Goal: Task Accomplishment & Management: Use online tool/utility

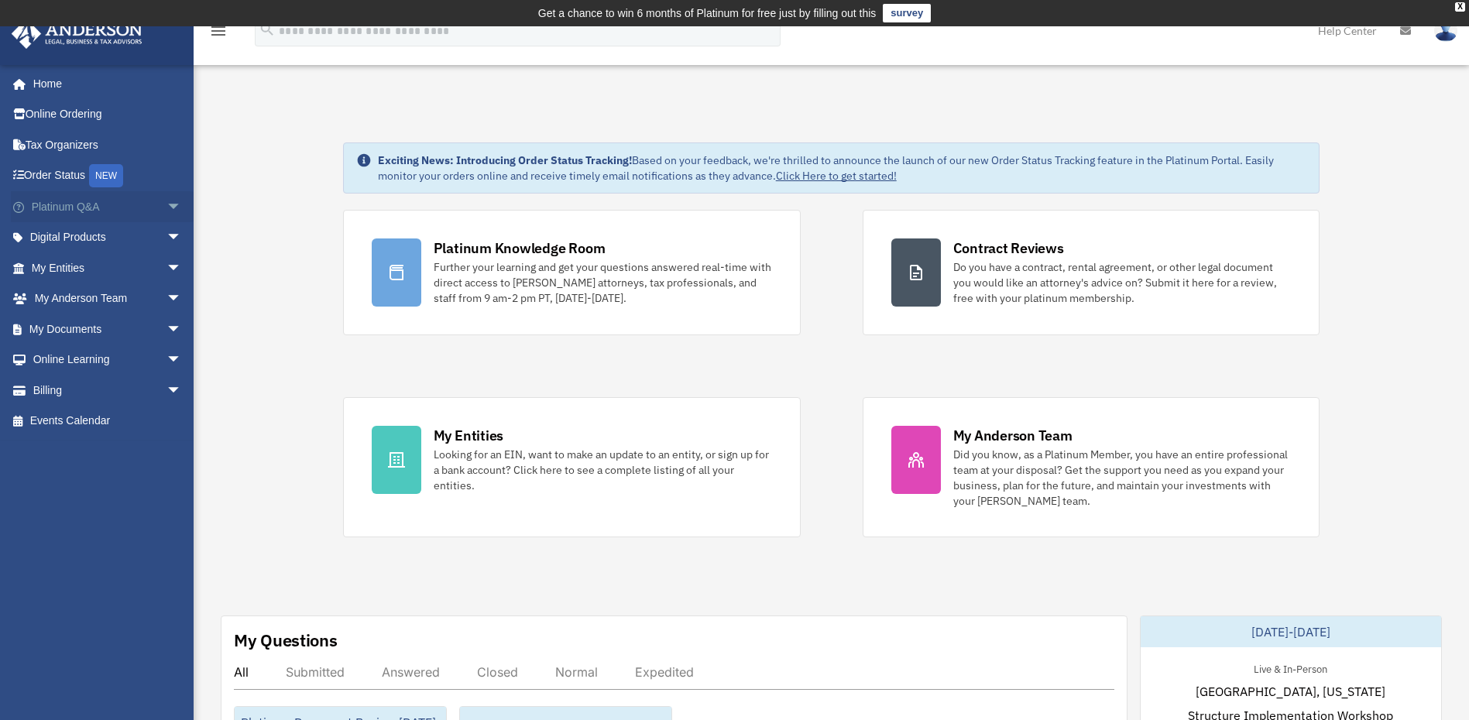
click at [167, 204] on span "arrow_drop_down" at bounding box center [182, 207] width 31 height 32
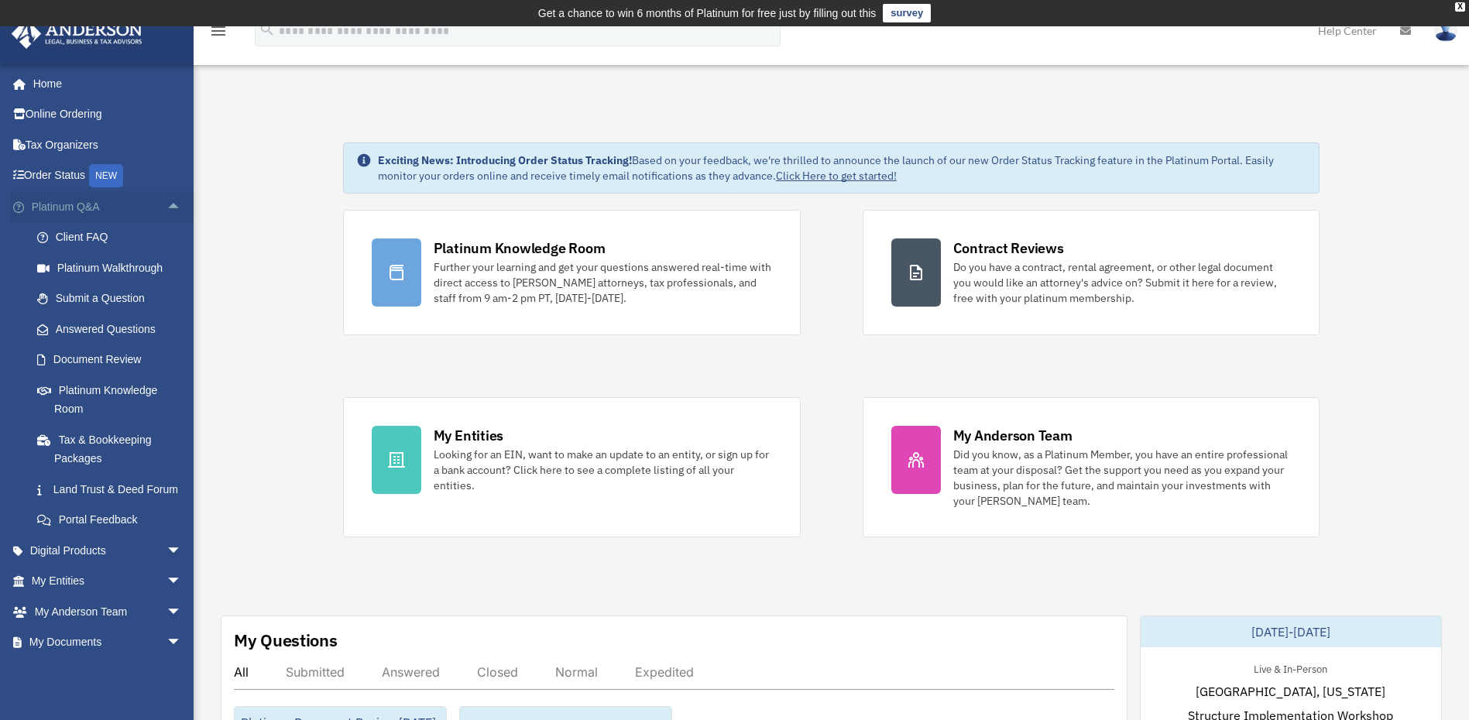
click at [167, 201] on span "arrow_drop_up" at bounding box center [182, 207] width 31 height 32
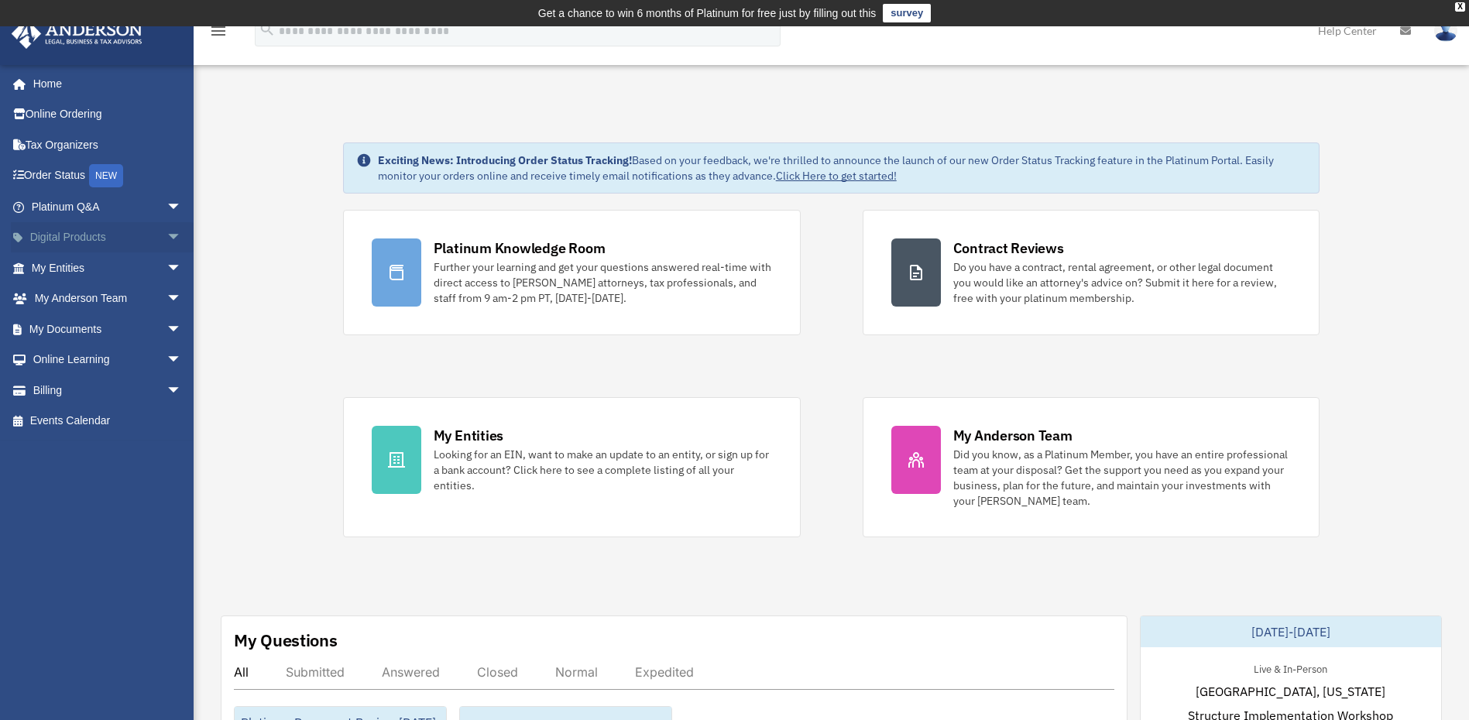
click at [167, 235] on span "arrow_drop_down" at bounding box center [182, 238] width 31 height 32
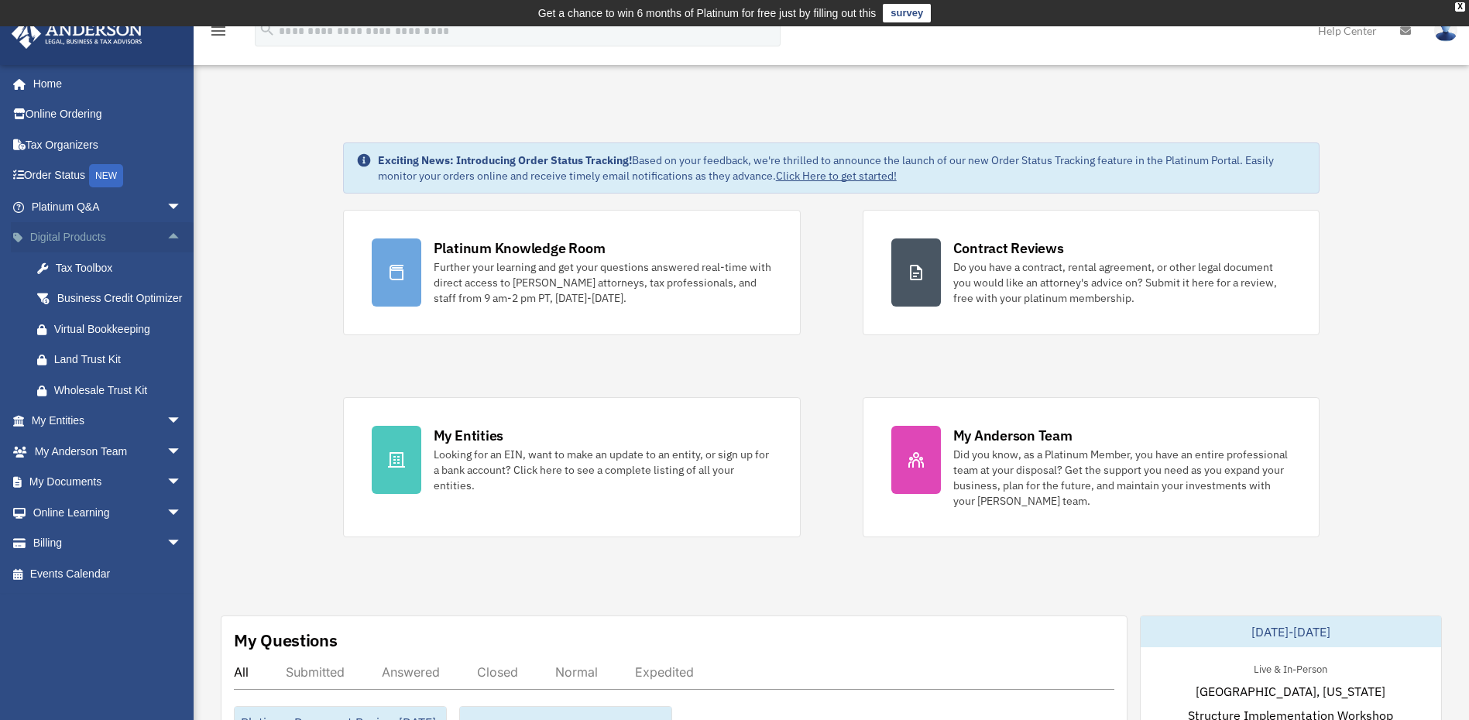
click at [167, 234] on span "arrow_drop_up" at bounding box center [182, 238] width 31 height 32
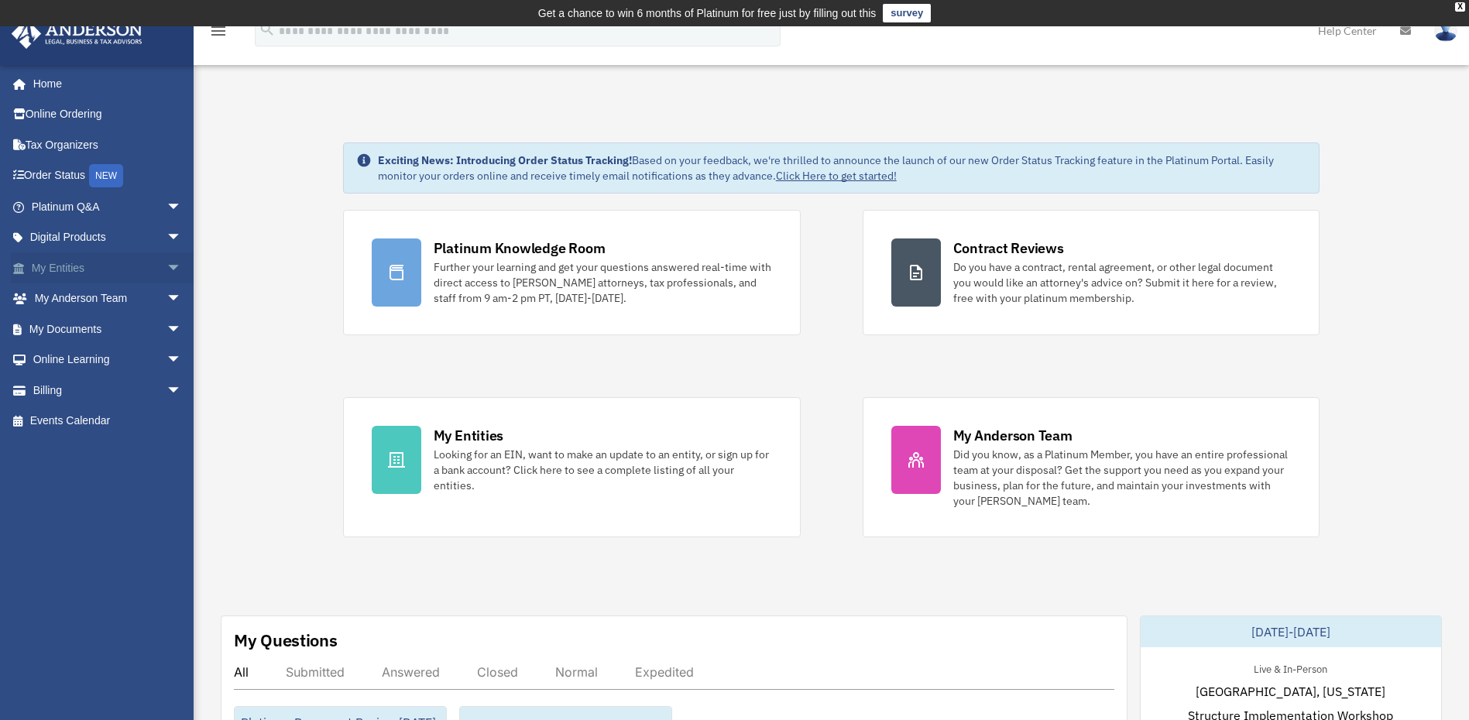
click at [167, 263] on span "arrow_drop_down" at bounding box center [182, 268] width 31 height 32
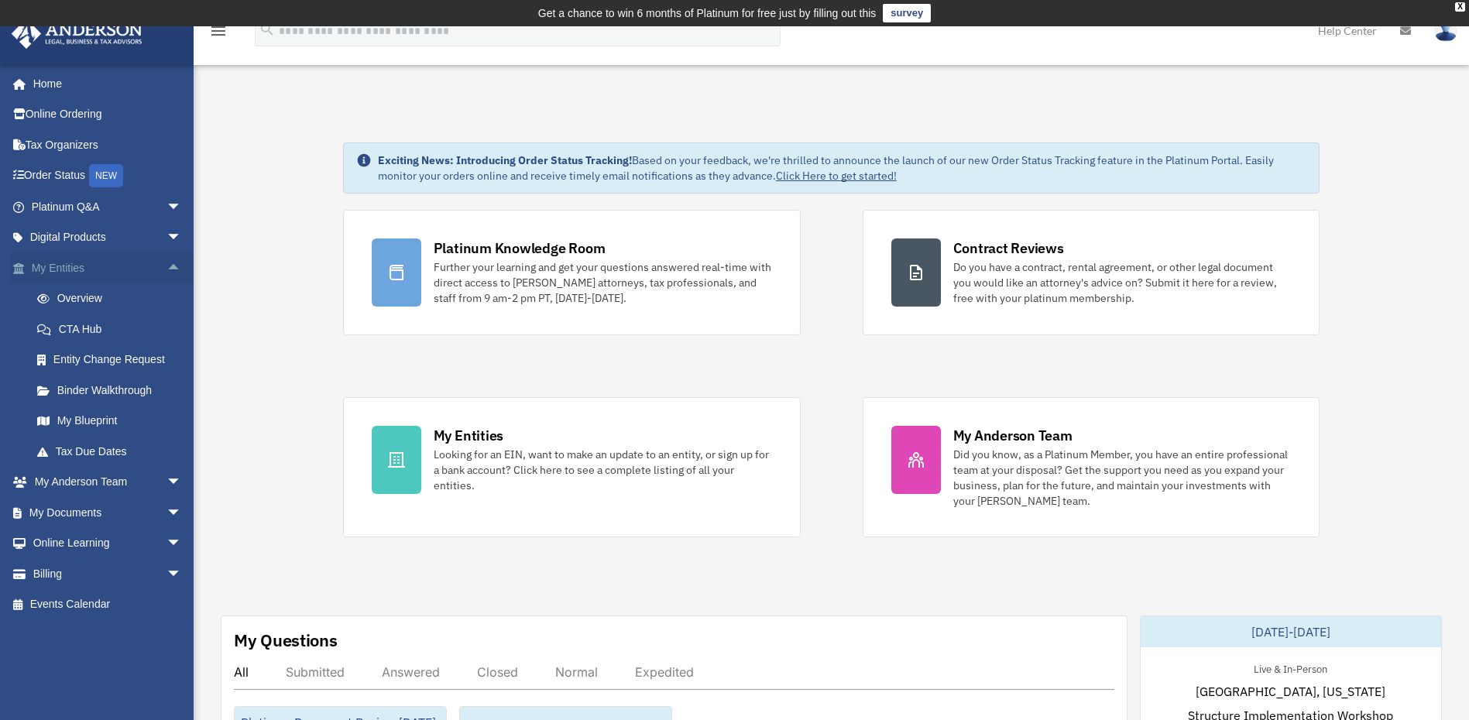
click at [167, 262] on span "arrow_drop_up" at bounding box center [182, 268] width 31 height 32
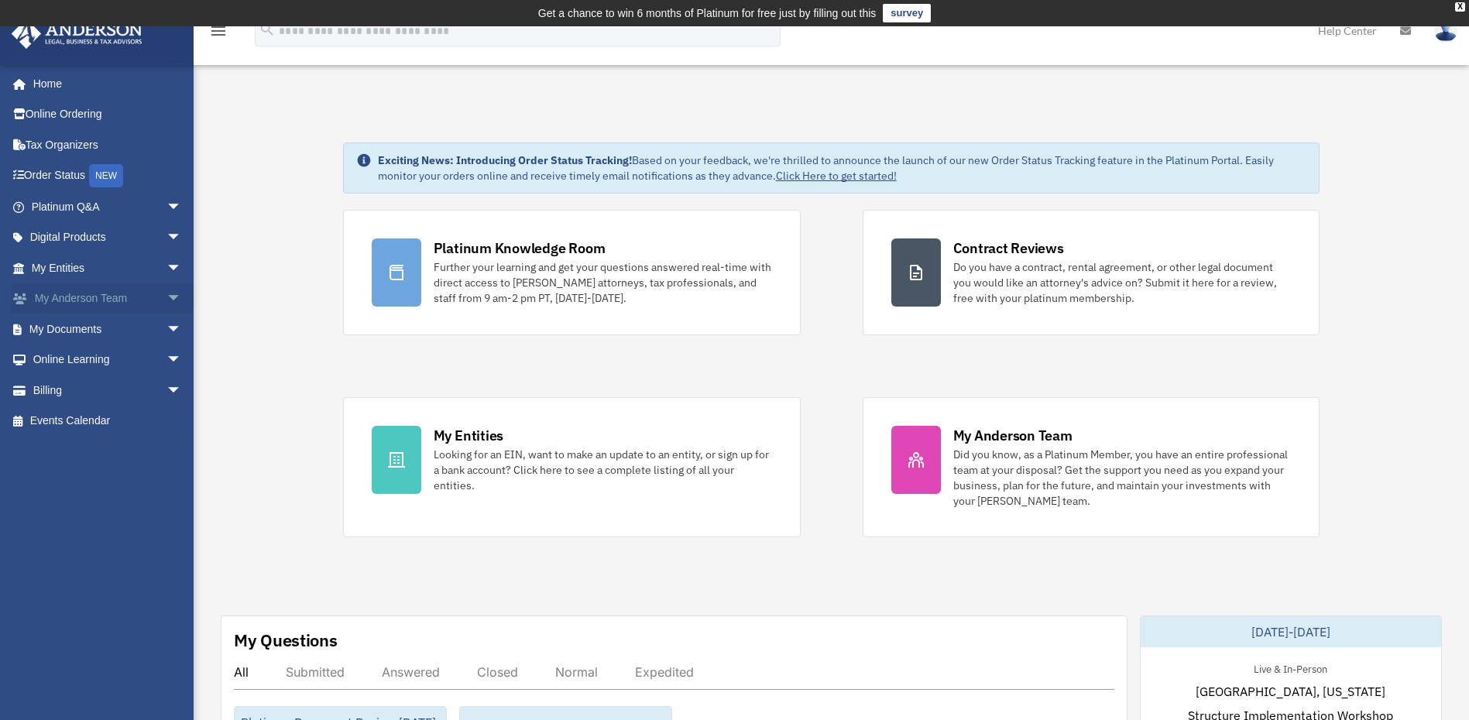
click at [167, 297] on span "arrow_drop_down" at bounding box center [182, 299] width 31 height 32
click at [167, 290] on span "arrow_drop_up" at bounding box center [182, 299] width 31 height 32
click at [167, 326] on span "arrow_drop_down" at bounding box center [182, 330] width 31 height 32
click at [66, 358] on link "Box" at bounding box center [114, 360] width 184 height 31
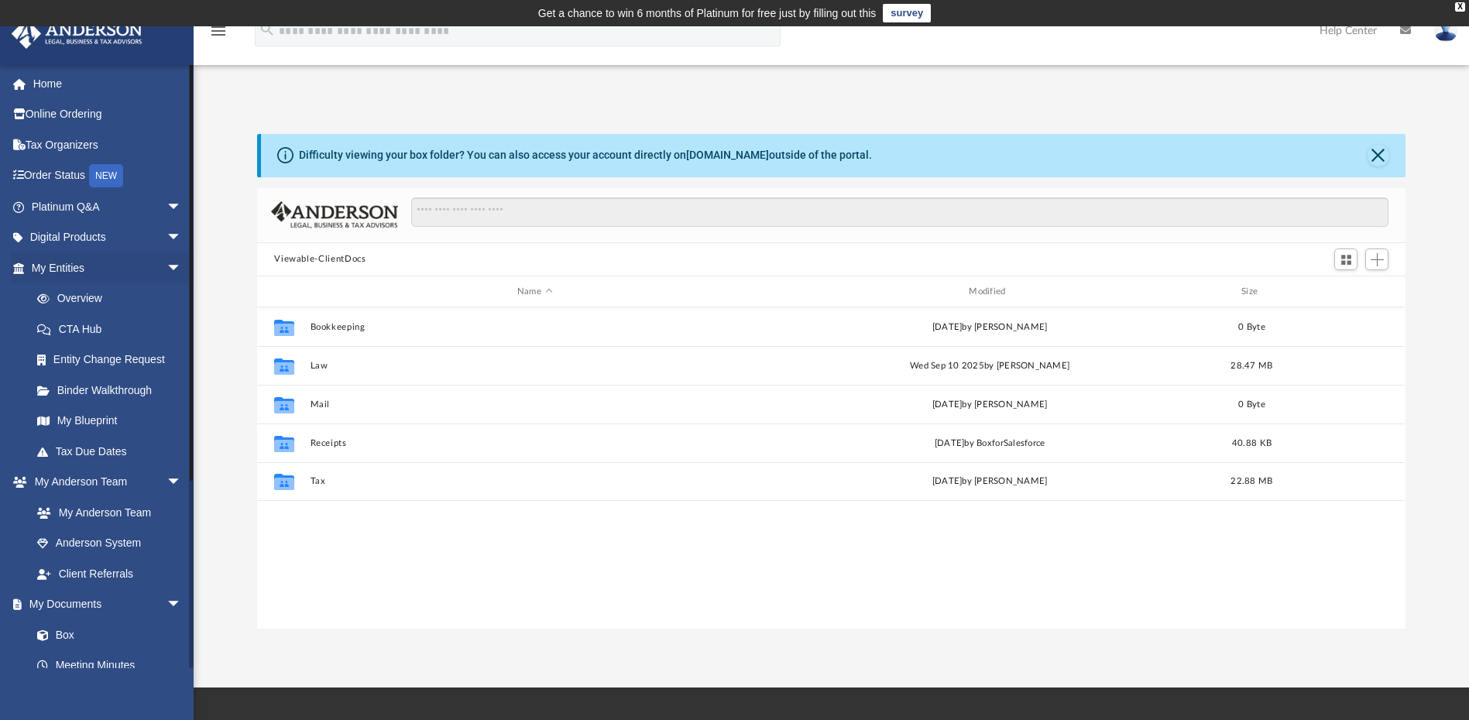
scroll to position [341, 1137]
click at [1382, 256] on span "Add" at bounding box center [1377, 259] width 13 height 13
click at [1347, 290] on li "Upload" at bounding box center [1356, 291] width 50 height 16
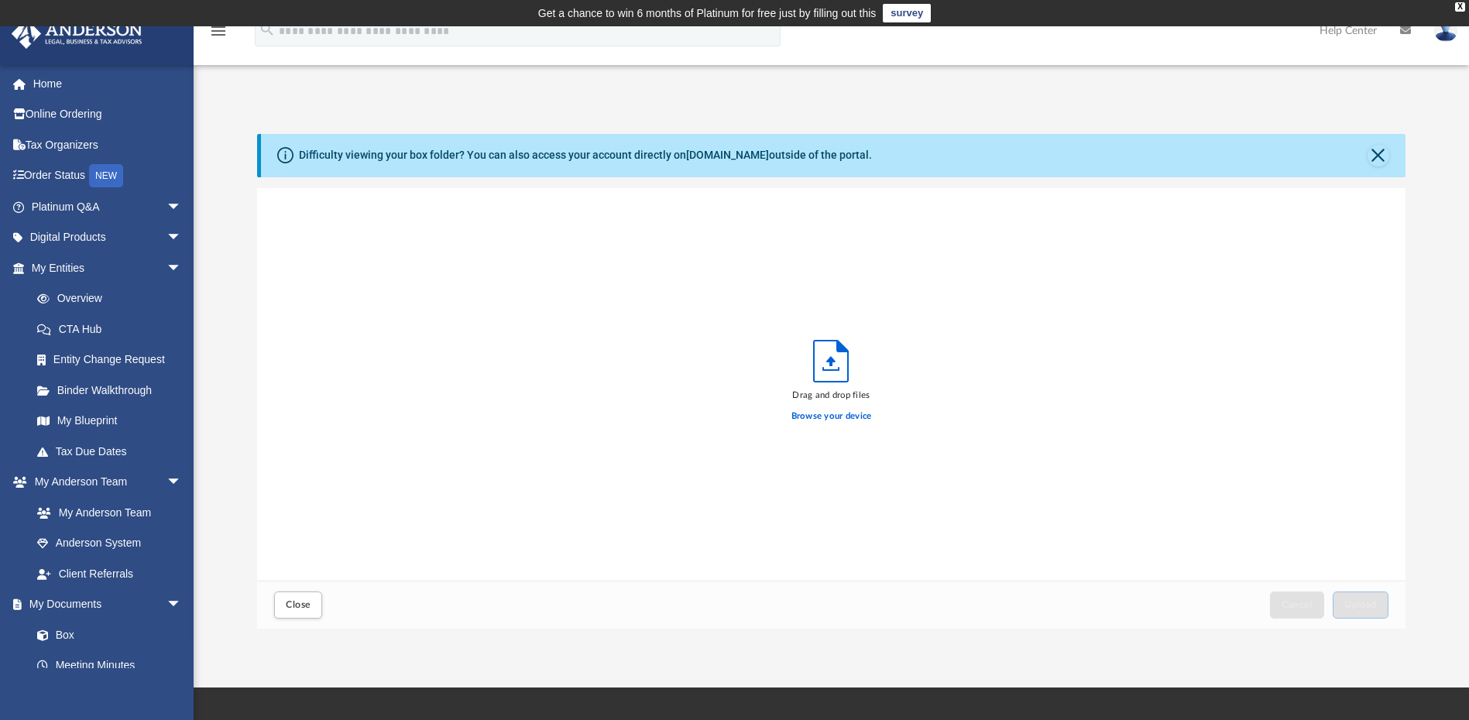
scroll to position [381, 1137]
click at [1358, 604] on span "Upload" at bounding box center [1361, 604] width 33 height 9
